Goal: Obtain resource: Download file/media

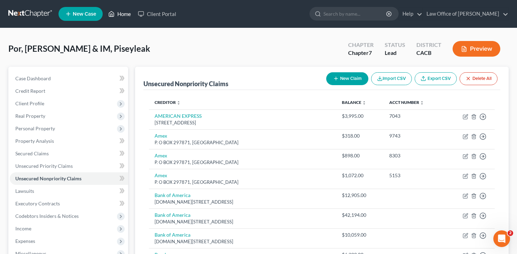
click at [122, 15] on link "Home" at bounding box center [120, 14] width 30 height 13
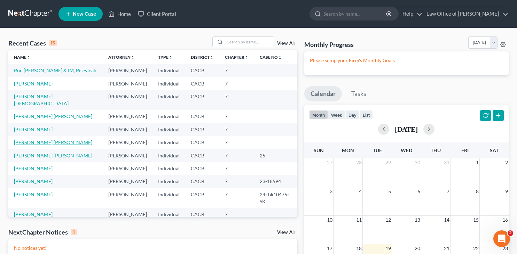
click at [47, 140] on link "[PERSON_NAME] [PERSON_NAME]" at bounding box center [53, 143] width 78 height 6
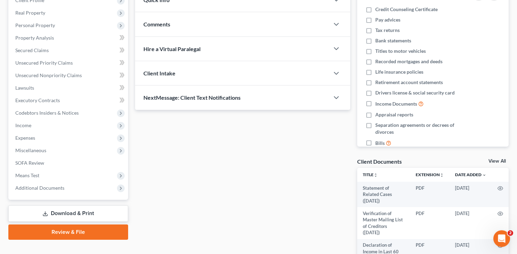
scroll to position [178, 0]
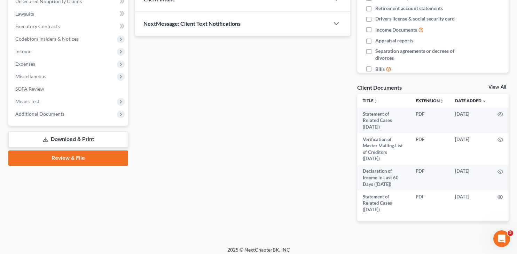
click at [75, 138] on link "Download & Print" at bounding box center [68, 140] width 120 height 16
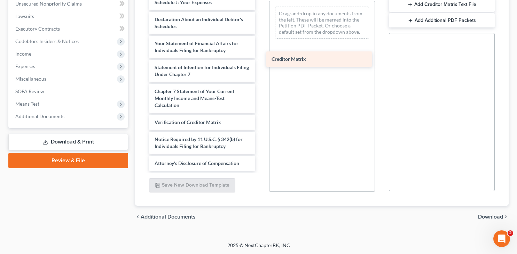
scroll to position [273, 0]
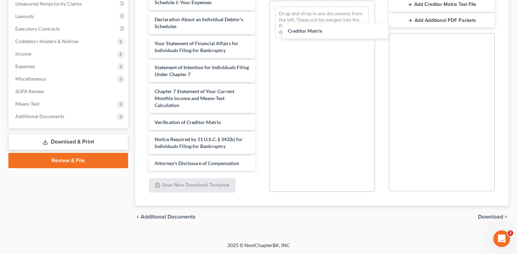
drag, startPoint x: 160, startPoint y: 104, endPoint x: 292, endPoint y: 68, distance: 136.7
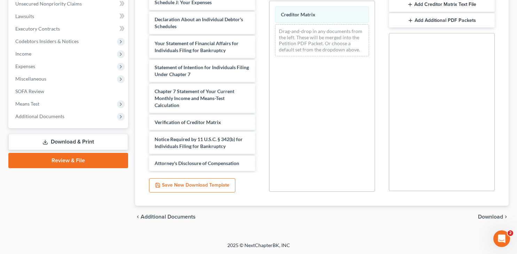
scroll to position [0, 0]
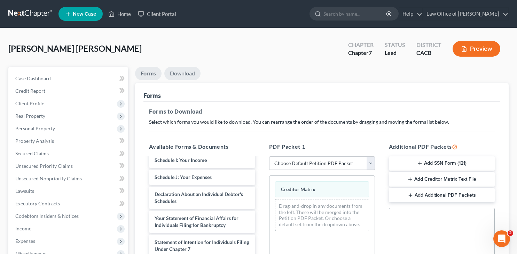
click at [185, 69] on link "Download" at bounding box center [182, 74] width 36 height 14
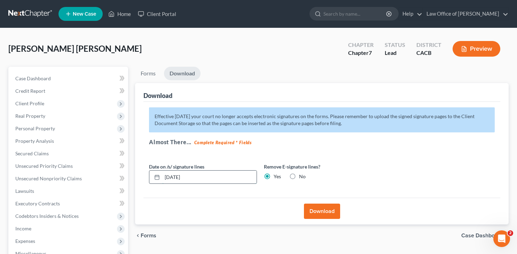
click at [196, 178] on input "[DATE]" at bounding box center [209, 177] width 94 height 13
type input "0"
click at [331, 212] on button "Download" at bounding box center [322, 211] width 36 height 15
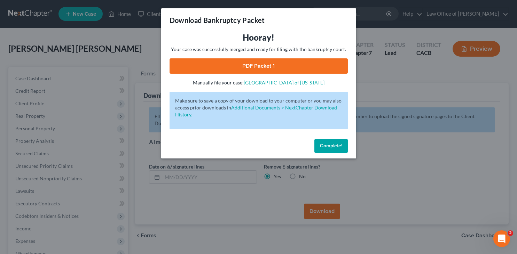
click at [265, 67] on link "PDF Packet 1" at bounding box center [259, 65] width 178 height 15
click at [339, 147] on span "Complete!" at bounding box center [331, 146] width 22 height 6
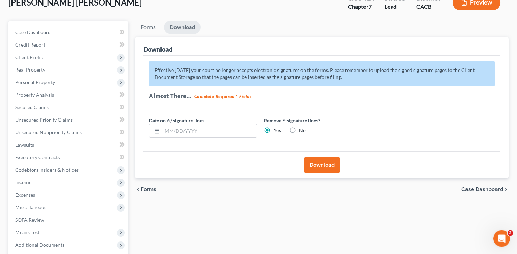
scroll to position [115, 0]
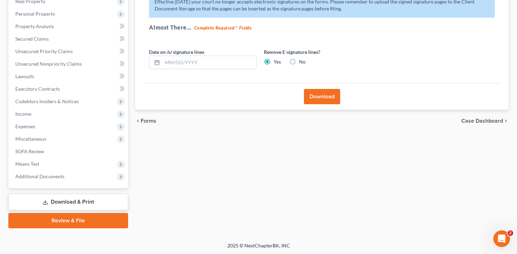
click at [475, 122] on span "Case Dashboard" at bounding box center [482, 121] width 42 height 6
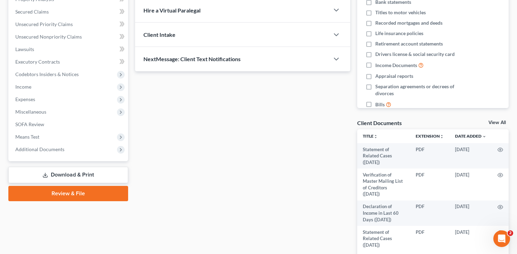
scroll to position [182, 0]
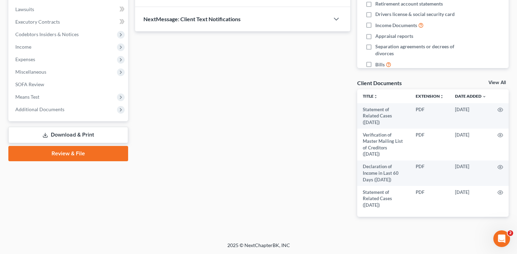
click at [495, 83] on link "View All" at bounding box center [496, 82] width 17 height 5
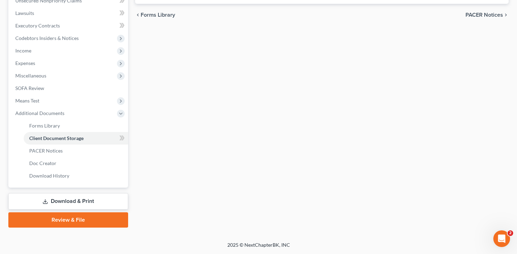
scroll to position [115, 0]
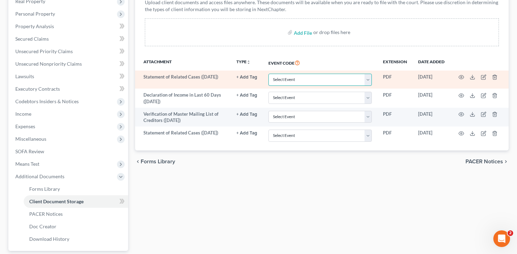
click at [268, 74] on select "Select Event Amended Chapter 11 Plan Amended Chapter 11 Small Business Plan Ame…" at bounding box center [319, 80] width 103 height 12
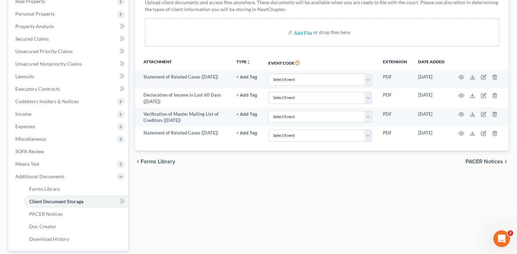
drag, startPoint x: 370, startPoint y: 78, endPoint x: 216, endPoint y: 217, distance: 207.8
click at [216, 217] on div "Forms Library Client Document Storage PACER Notices Doc Creator Download Histor…" at bounding box center [322, 121] width 381 height 339
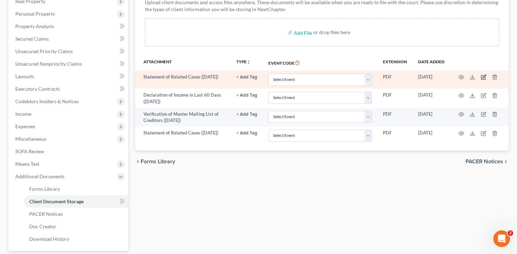
click at [484, 78] on icon "button" at bounding box center [484, 78] width 6 height 6
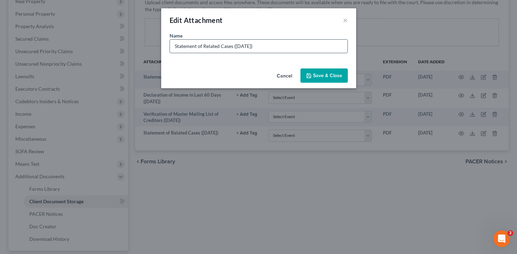
click at [277, 45] on input "Statement of Related Cases ([DATE])" at bounding box center [259, 46] width 178 height 13
type input "Statement of Related Cases"
click at [325, 75] on span "Save & Close" at bounding box center [327, 76] width 29 height 6
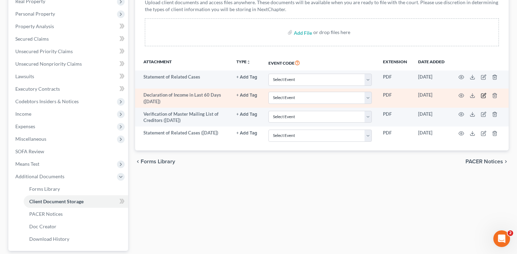
click at [483, 94] on icon "button" at bounding box center [484, 96] width 6 height 6
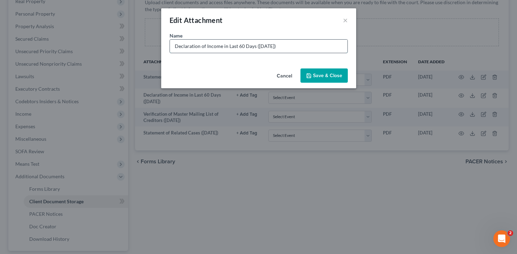
click at [293, 46] on input "Declaration of Income in Last 60 Days ([DATE])" at bounding box center [259, 46] width 178 height 13
type input "Declaration of Income in Last 60 Days"
click at [329, 76] on span "Save & Close" at bounding box center [327, 76] width 29 height 6
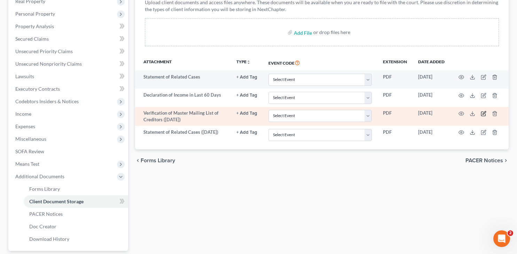
click at [481, 113] on icon "button" at bounding box center [483, 114] width 4 height 4
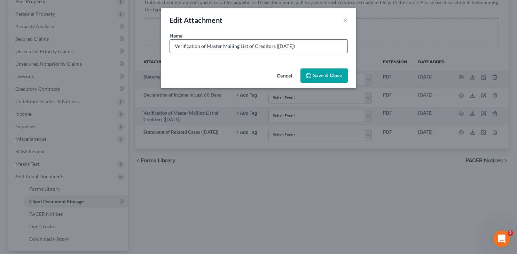
click at [310, 45] on input "Verification of Master Mailing List of Creditors ([DATE])" at bounding box center [259, 46] width 178 height 13
type input "Verification of Master Mailing List of Creditors"
click at [329, 78] on span "Save & Close" at bounding box center [327, 76] width 29 height 6
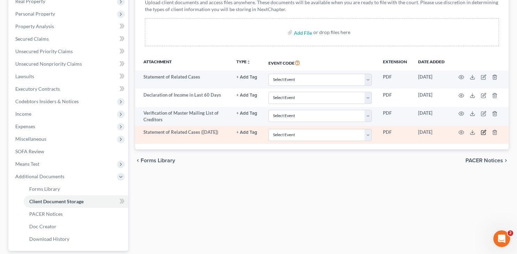
click at [483, 131] on icon "button" at bounding box center [484, 133] width 6 height 6
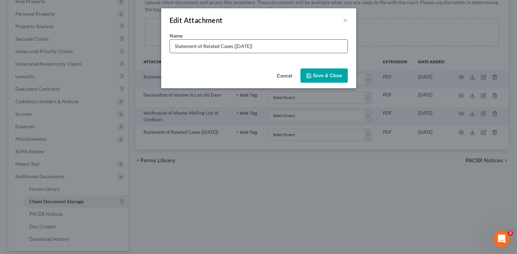
click at [276, 42] on input "Statement of Related Cases ([DATE])" at bounding box center [259, 46] width 178 height 13
type input "Statement of Related Cases"
click at [327, 75] on span "Save & Close" at bounding box center [327, 76] width 29 height 6
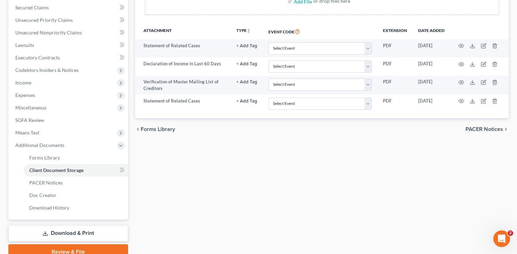
scroll to position [178, 0]
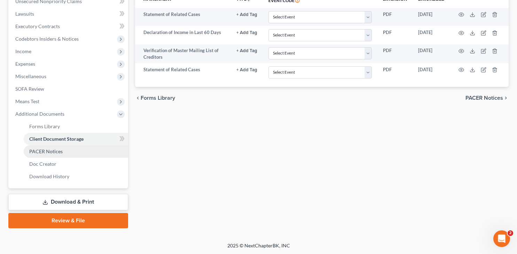
click at [56, 151] on span "PACER Notices" at bounding box center [45, 152] width 33 height 6
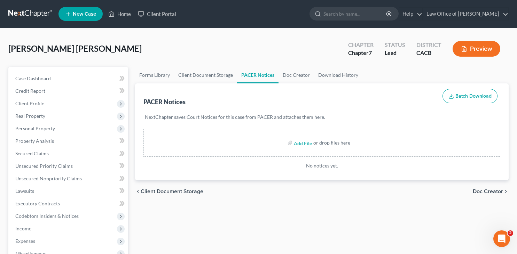
click at [501, 191] on span "Doc Creator" at bounding box center [488, 192] width 30 height 6
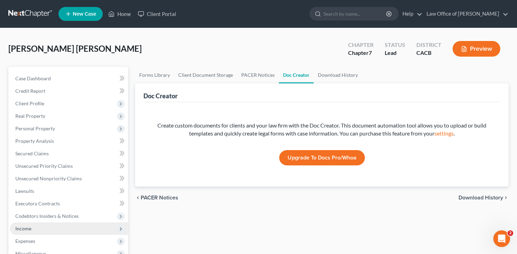
click at [24, 230] on span "Income" at bounding box center [23, 229] width 16 height 6
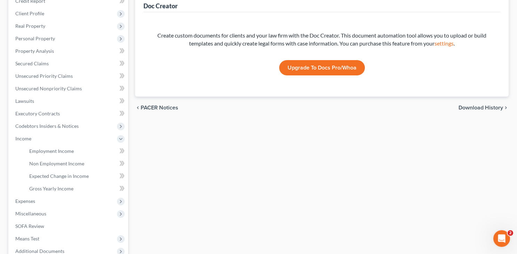
scroll to position [165, 0]
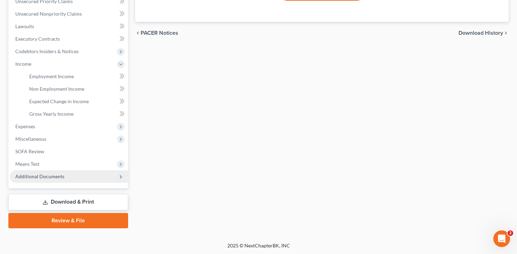
click at [44, 176] on span "Additional Documents" at bounding box center [39, 177] width 49 height 6
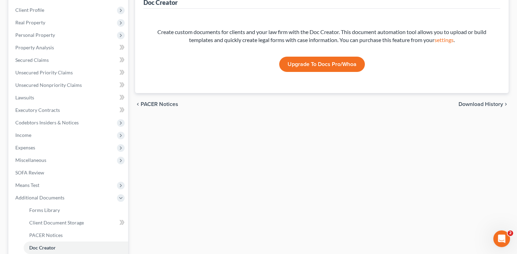
scroll to position [178, 0]
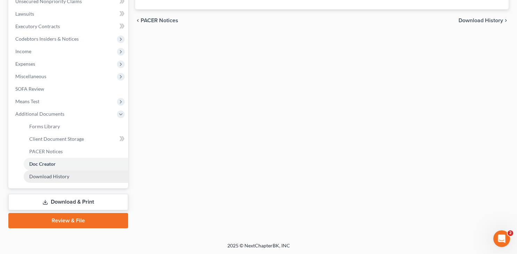
click at [50, 175] on span "Download History" at bounding box center [49, 177] width 40 height 6
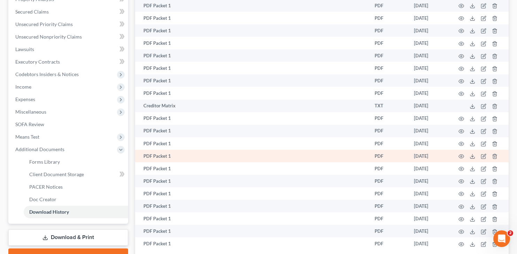
scroll to position [194, 0]
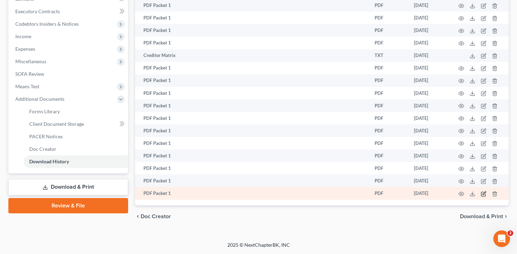
click at [484, 192] on icon "button" at bounding box center [484, 194] width 6 height 6
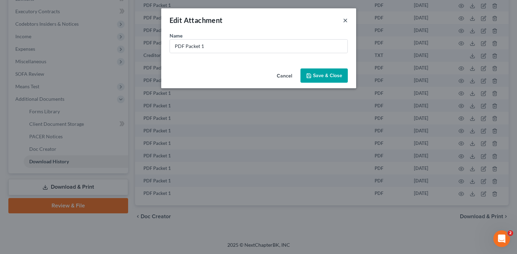
drag, startPoint x: 345, startPoint y: 19, endPoint x: 346, endPoint y: 35, distance: 15.8
click at [345, 20] on button "×" at bounding box center [345, 20] width 5 height 8
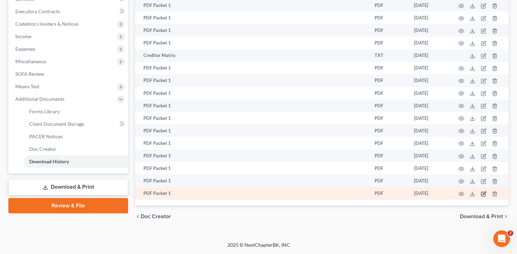
click at [483, 195] on icon "button" at bounding box center [484, 194] width 6 height 6
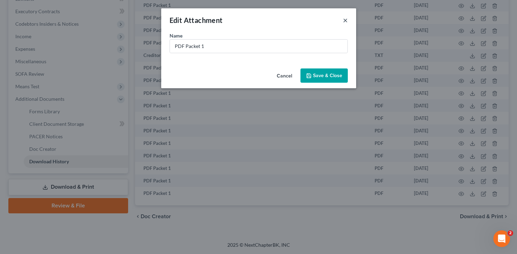
click at [344, 16] on button "×" at bounding box center [345, 20] width 5 height 8
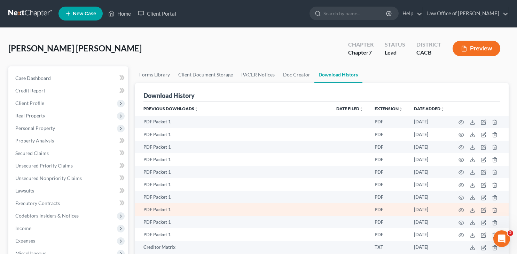
scroll to position [0, 0]
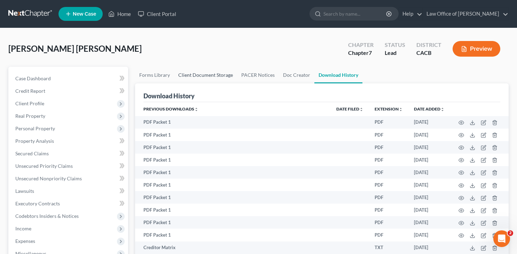
click at [211, 78] on link "Client Document Storage" at bounding box center [205, 75] width 63 height 17
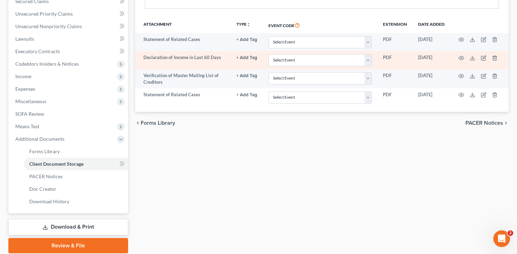
scroll to position [178, 0]
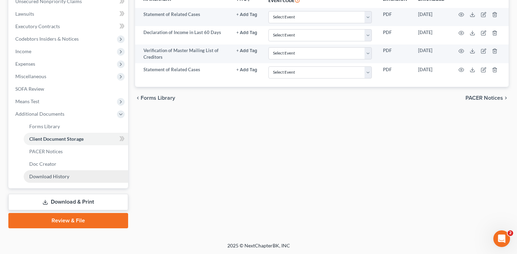
click at [54, 177] on span "Download History" at bounding box center [49, 177] width 40 height 6
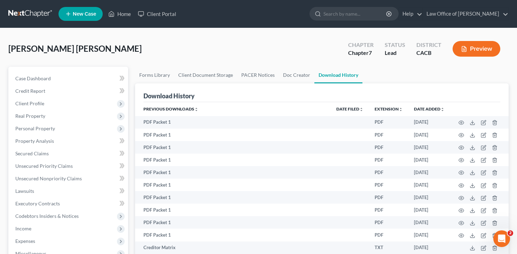
click at [480, 46] on button "Preview" at bounding box center [477, 49] width 48 height 16
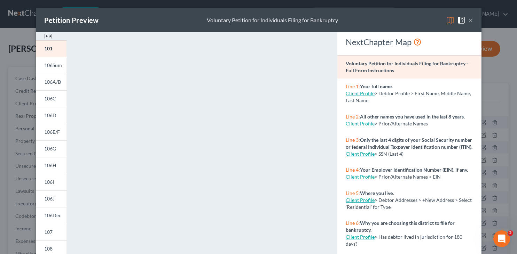
click at [472, 19] on button "×" at bounding box center [470, 20] width 5 height 8
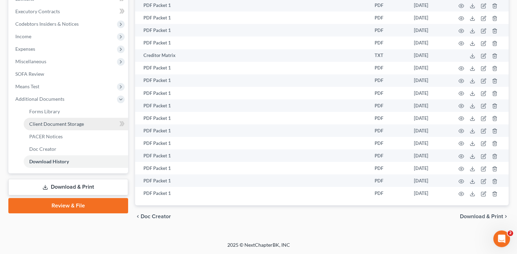
scroll to position [194, 0]
click at [78, 184] on link "Download & Print" at bounding box center [68, 187] width 120 height 16
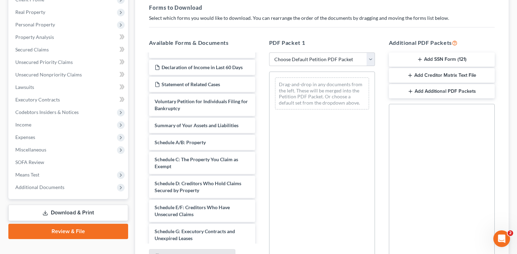
scroll to position [33, 0]
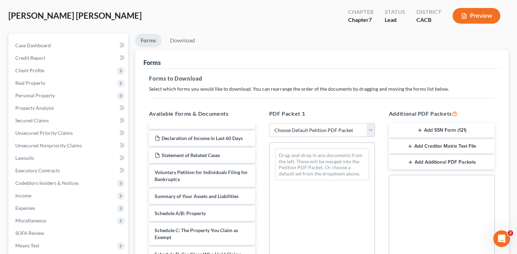
click at [442, 147] on button "Add Creditor Matrix Text File" at bounding box center [442, 146] width 106 height 15
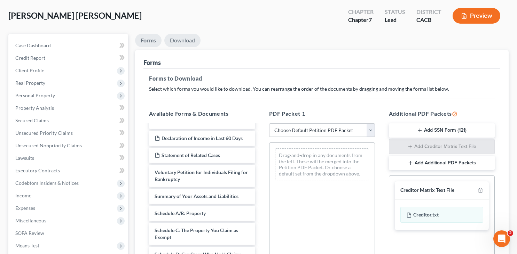
click at [189, 41] on link "Download" at bounding box center [182, 41] width 36 height 14
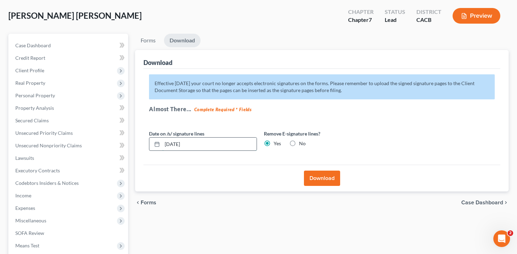
click at [206, 142] on input "[DATE]" at bounding box center [209, 144] width 94 height 13
type input "0"
click at [323, 181] on button "Download" at bounding box center [322, 178] width 36 height 15
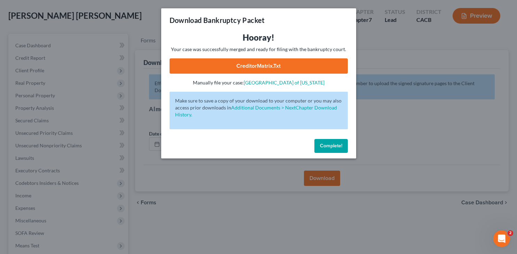
click at [269, 66] on link "CreditorMatrix.txt" at bounding box center [259, 65] width 178 height 15
click at [332, 146] on span "Complete!" at bounding box center [331, 146] width 22 height 6
